Goal: Information Seeking & Learning: Learn about a topic

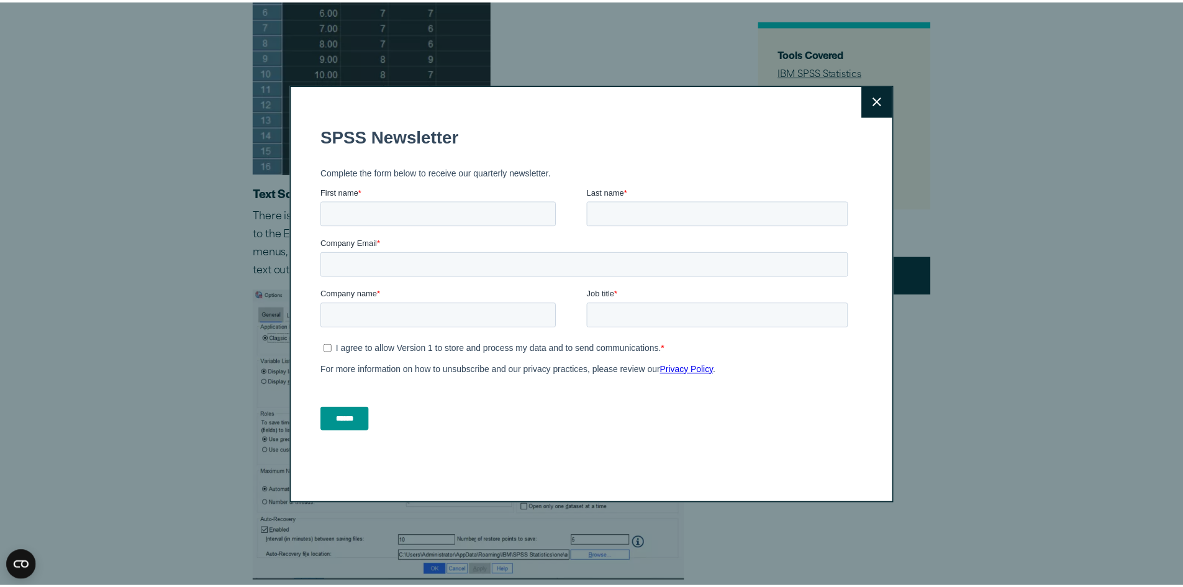
scroll to position [1056, 0]
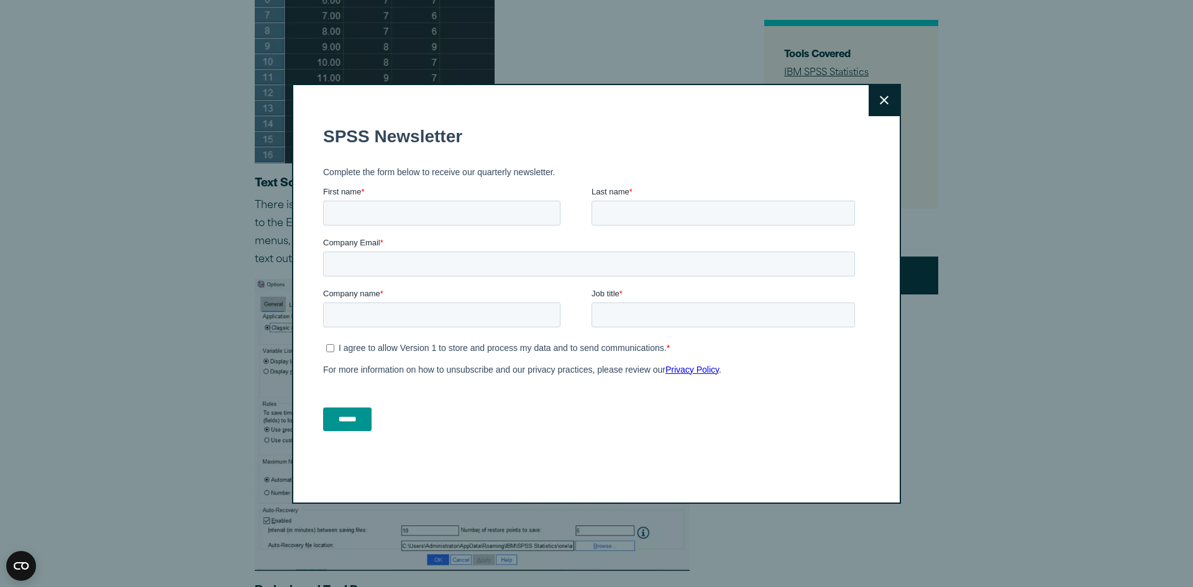
click at [882, 96] on icon at bounding box center [883, 100] width 9 height 9
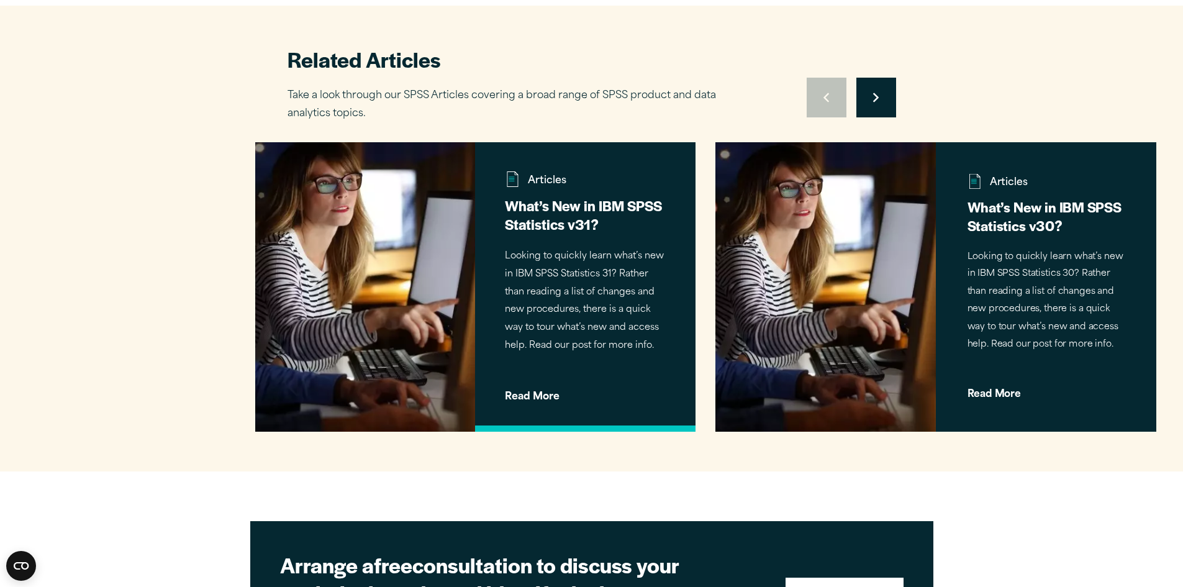
scroll to position [4099, 0]
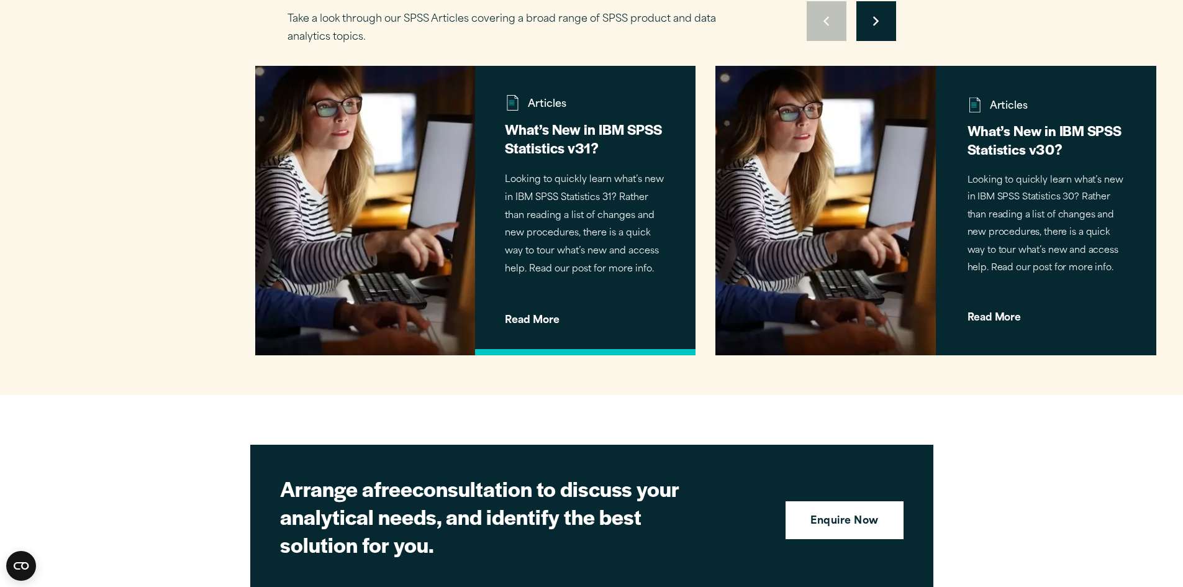
click at [525, 323] on span "Read More" at bounding box center [585, 316] width 161 height 20
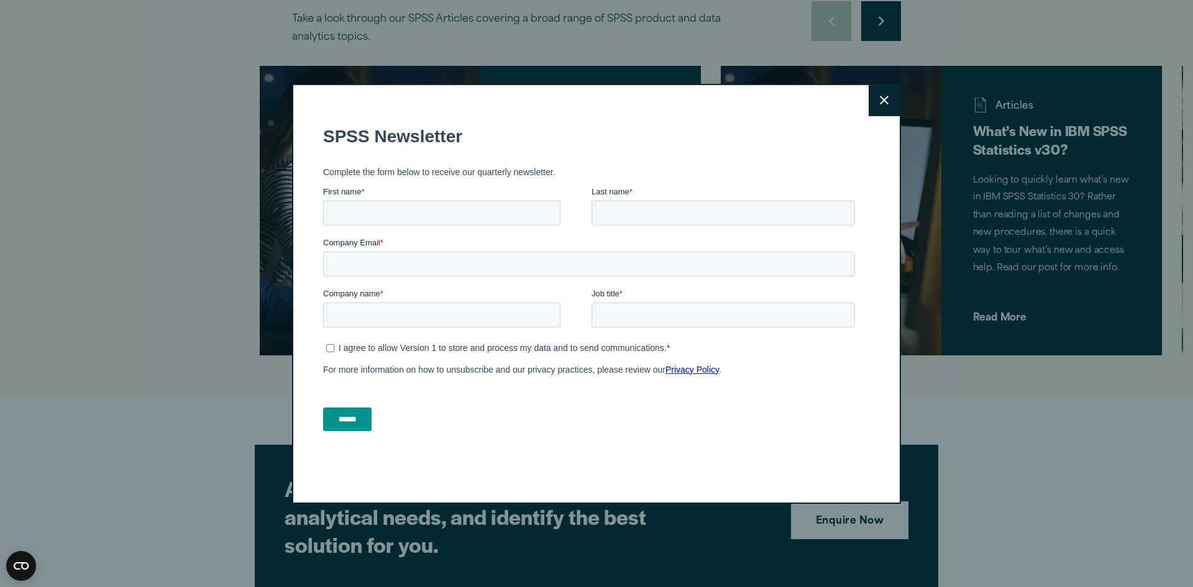
click at [873, 107] on button "Close" at bounding box center [883, 100] width 31 height 31
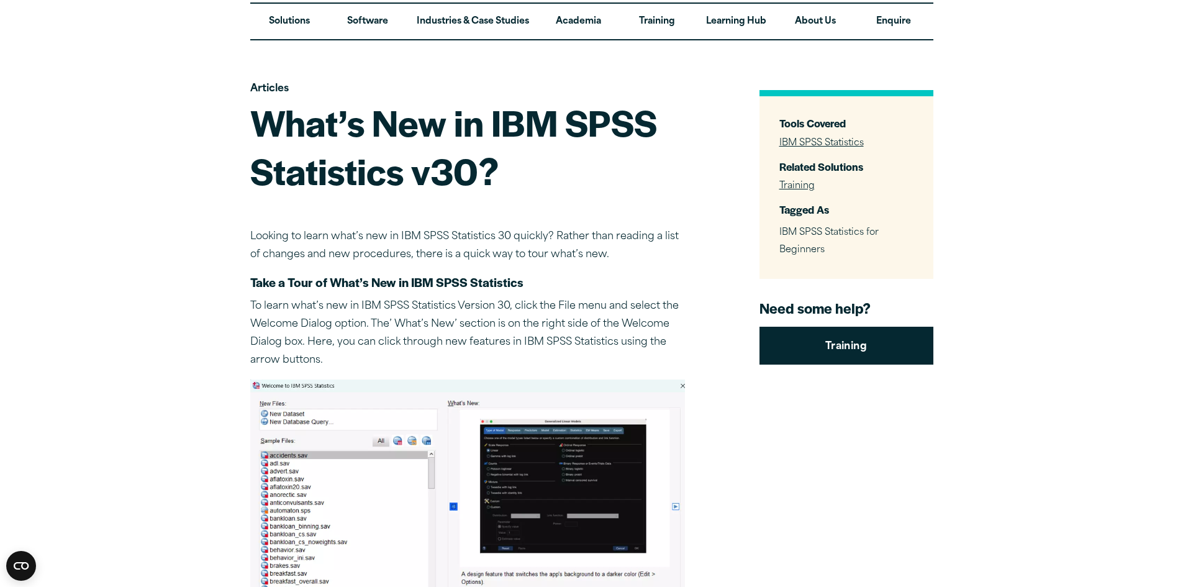
scroll to position [0, 0]
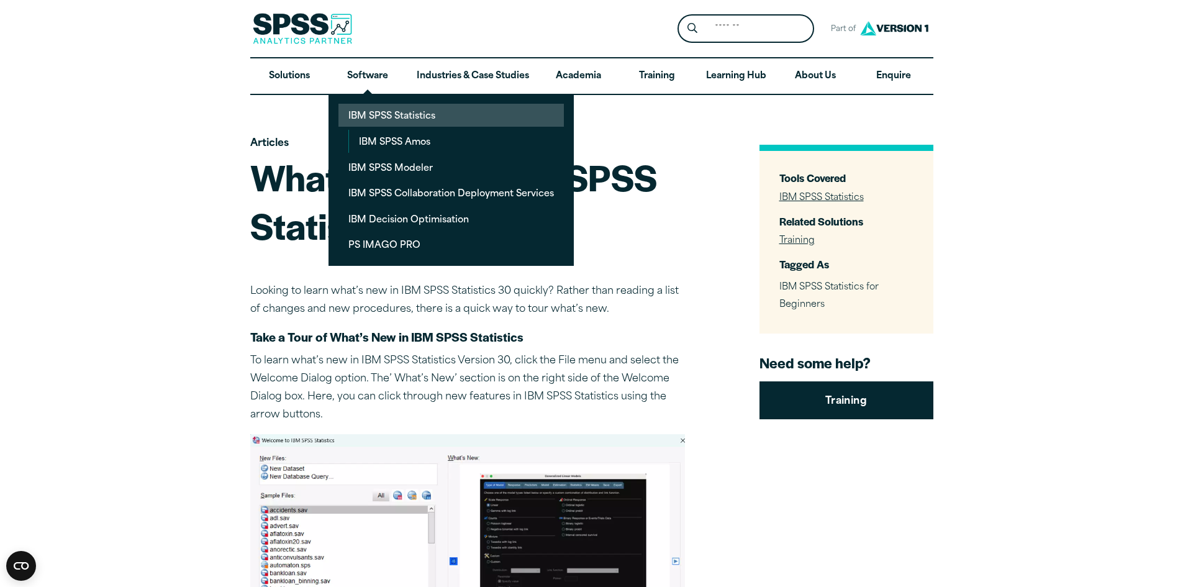
click at [385, 111] on link "IBM SPSS Statistics" at bounding box center [451, 115] width 225 height 23
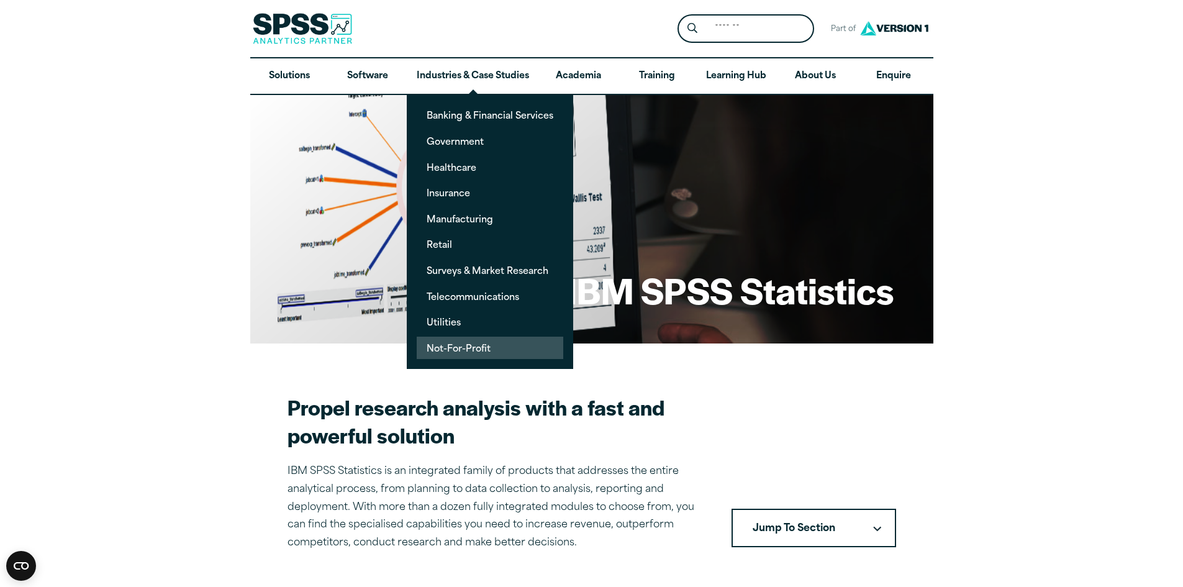
click at [446, 348] on link "Not-For-Profit" at bounding box center [490, 348] width 147 height 23
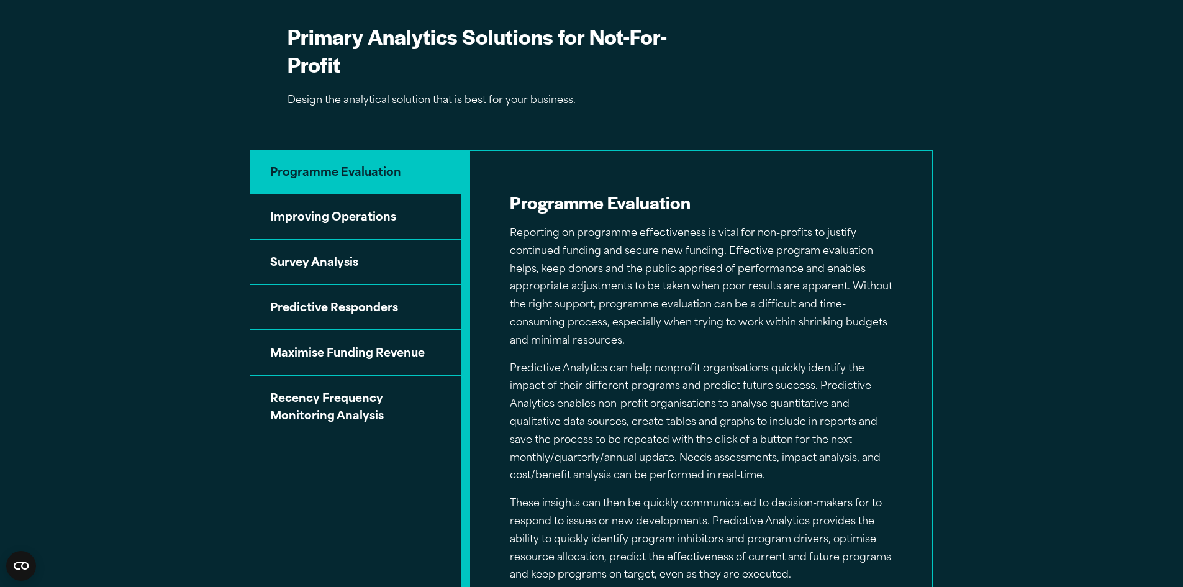
scroll to position [1180, 0]
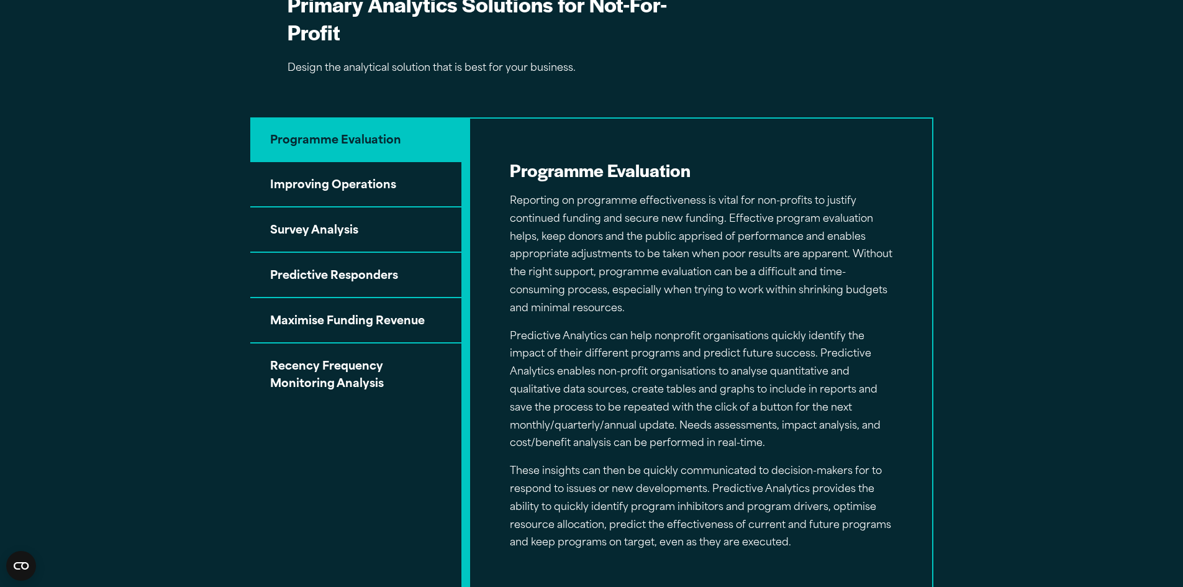
click at [333, 232] on button "Survey Analysis" at bounding box center [355, 229] width 211 height 45
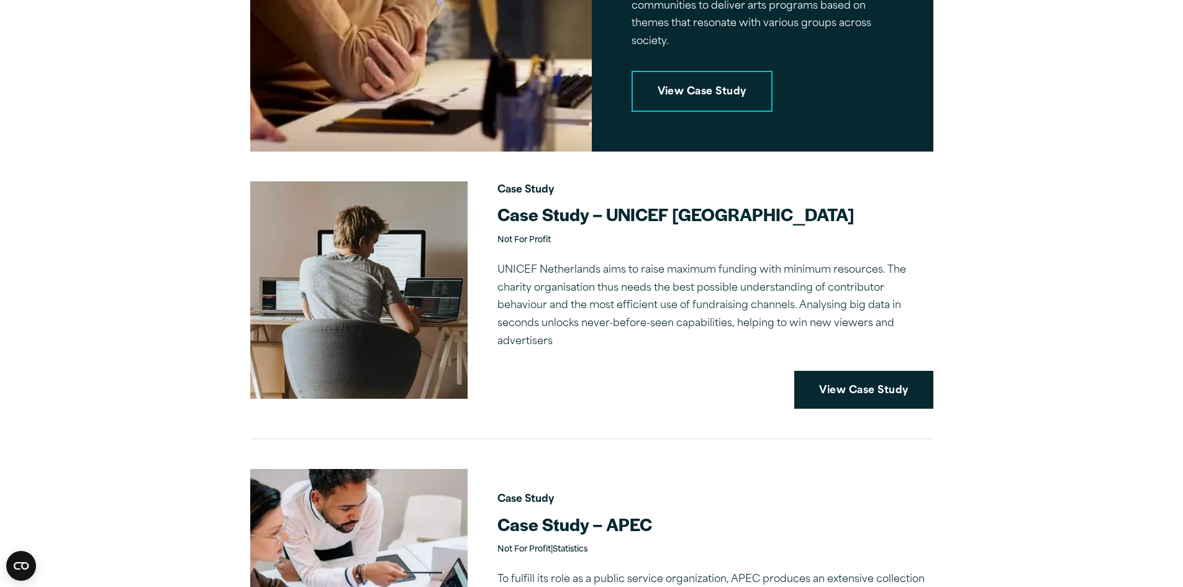
scroll to position [2174, 0]
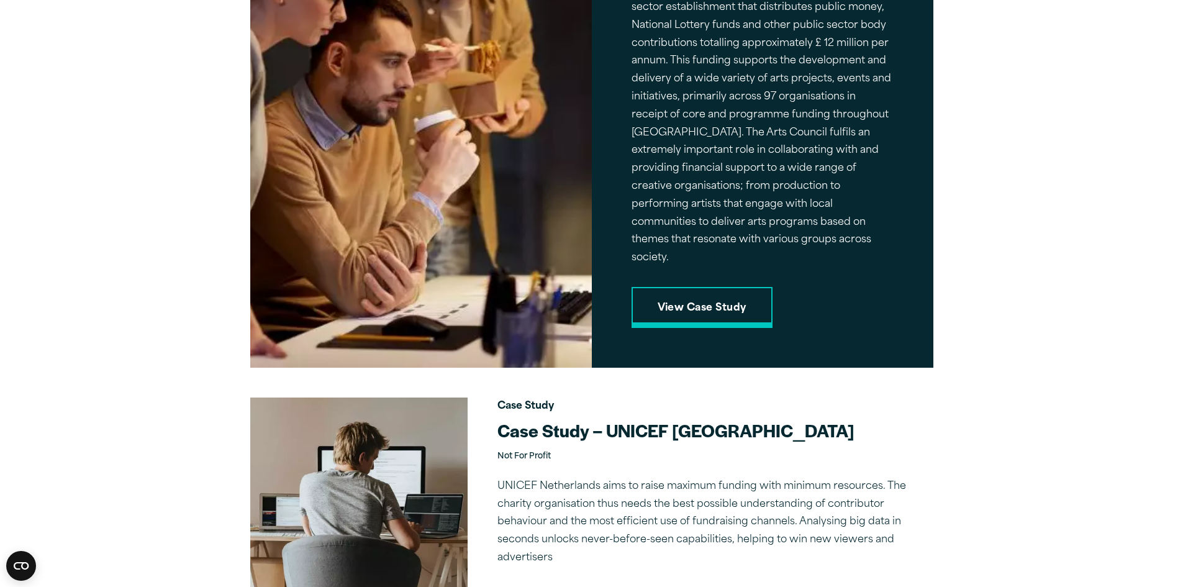
click at [699, 287] on link "View Case Study" at bounding box center [702, 307] width 141 height 41
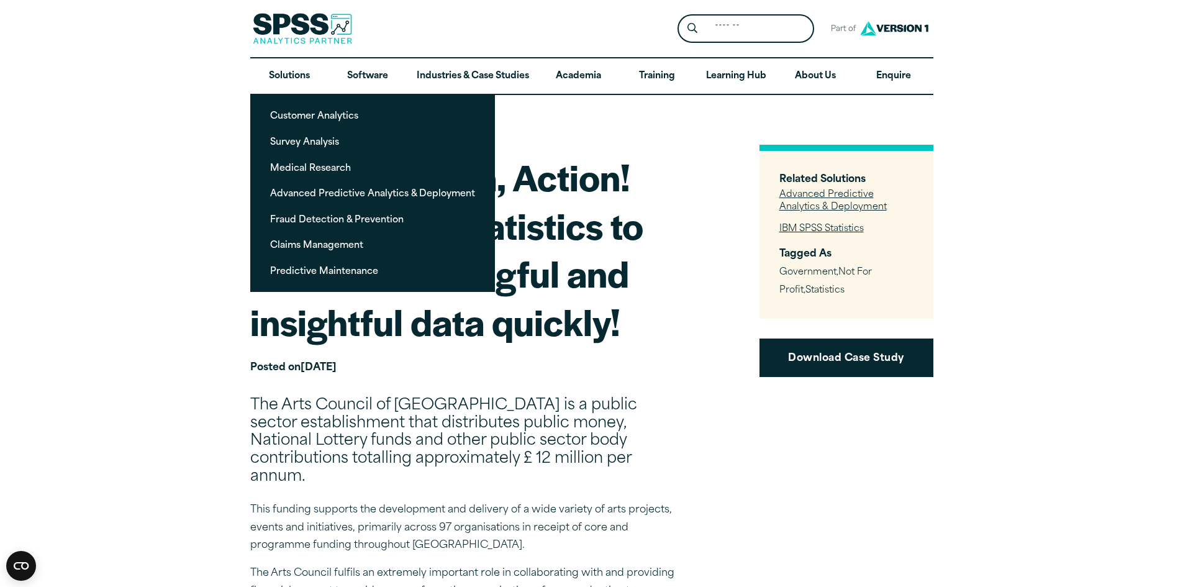
click at [474, 503] on p "This funding supports the development and delivery of a wide variety of arts pr…" at bounding box center [467, 527] width 435 height 53
